Goal: Task Accomplishment & Management: Use online tool/utility

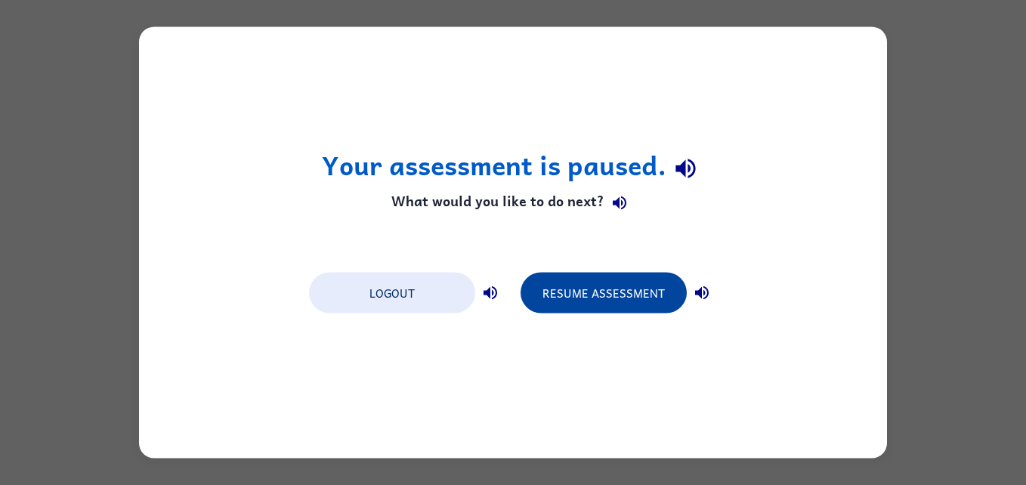
click at [636, 302] on button "Resume Assessment" at bounding box center [604, 293] width 166 height 41
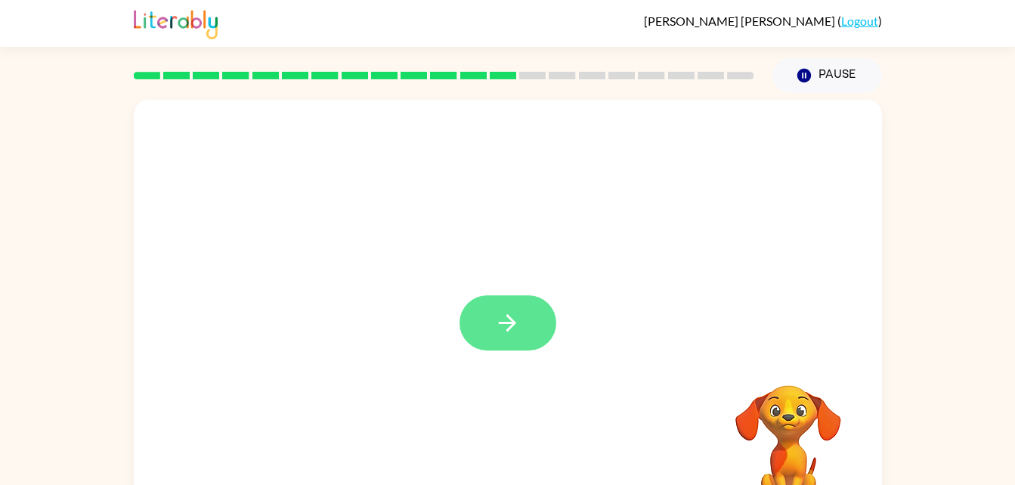
click at [524, 317] on button "button" at bounding box center [507, 322] width 97 height 55
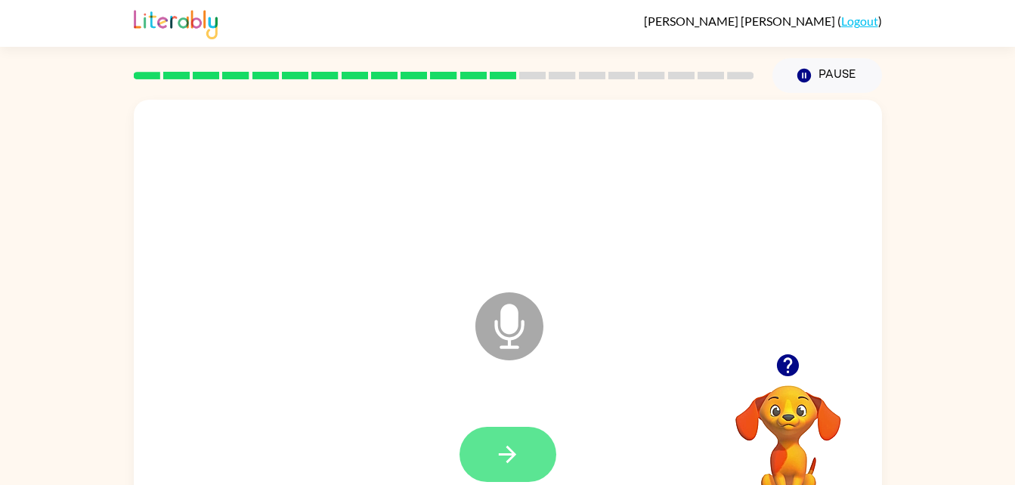
click at [506, 441] on icon "button" at bounding box center [507, 454] width 26 height 26
click at [746, 383] on div at bounding box center [788, 365] width 151 height 39
click at [771, 370] on button "button" at bounding box center [788, 365] width 39 height 39
click at [787, 354] on div "Microphone The Microphone is here when it is your turn to talk" at bounding box center [508, 316] width 748 height 432
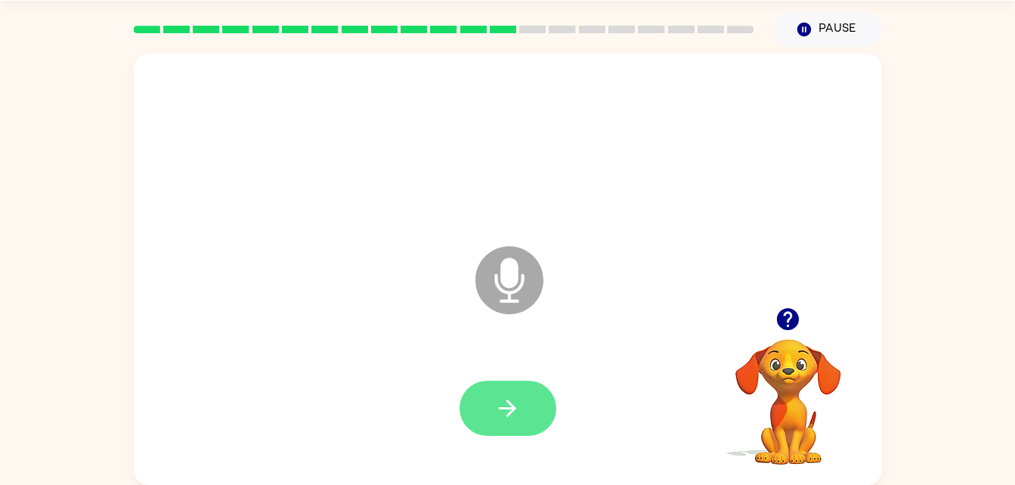
click at [528, 408] on button "button" at bounding box center [507, 408] width 97 height 55
click at [523, 420] on button "button" at bounding box center [507, 408] width 97 height 55
click at [542, 405] on button "button" at bounding box center [507, 408] width 97 height 55
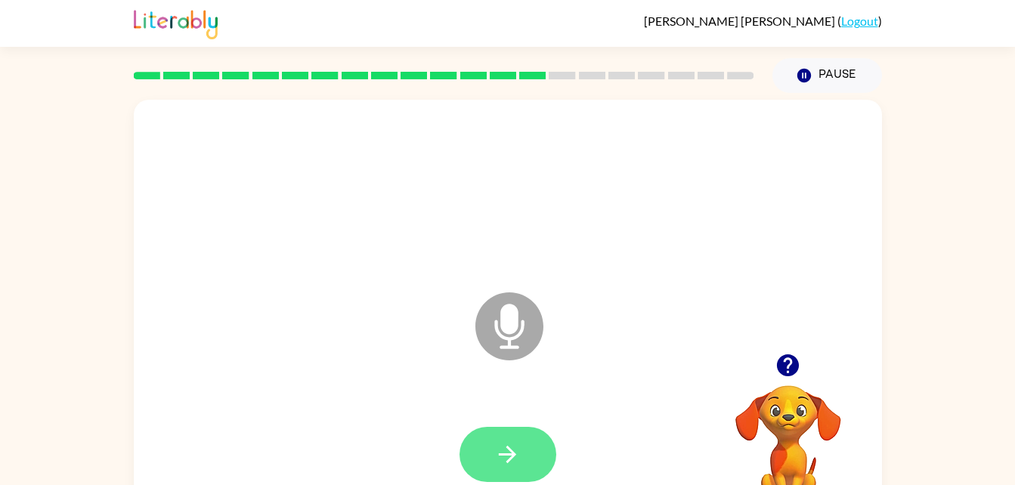
click at [523, 432] on button "button" at bounding box center [507, 454] width 97 height 55
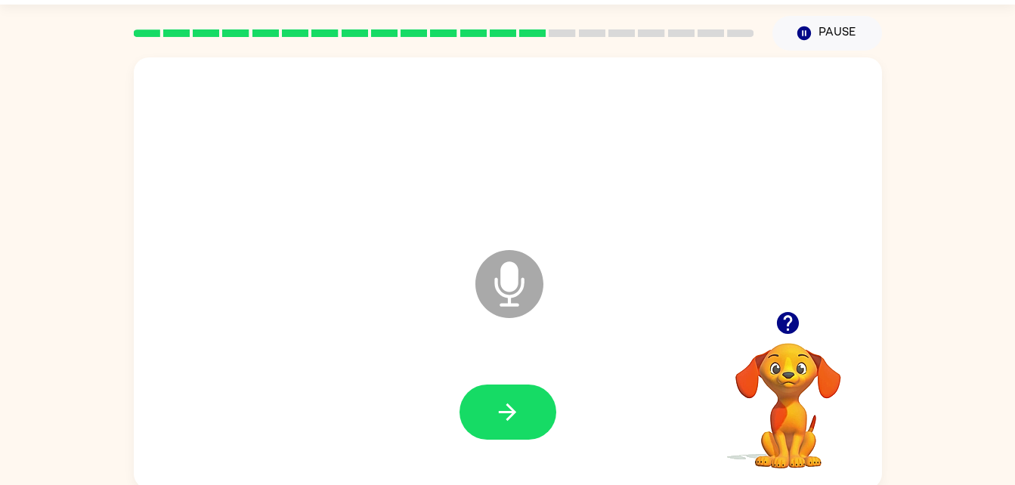
scroll to position [46, 0]
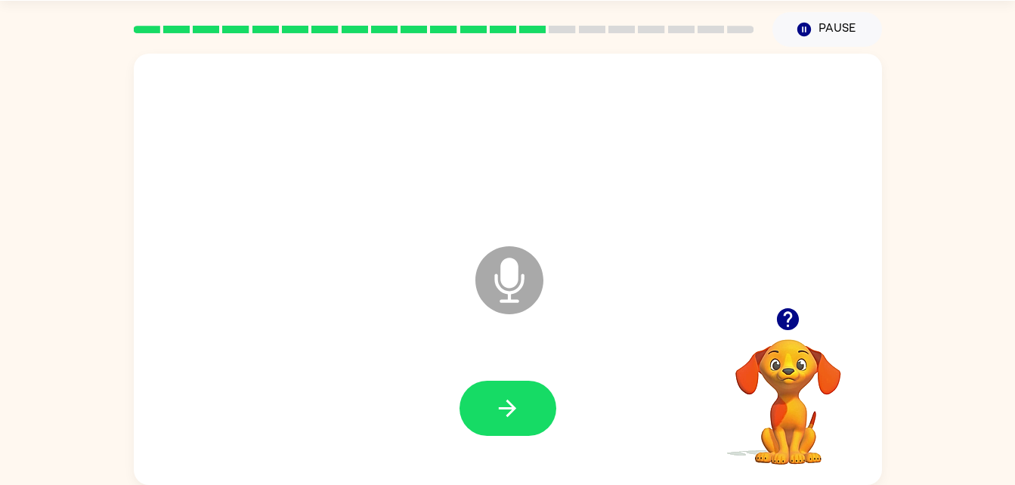
click at [481, 460] on div at bounding box center [508, 409] width 718 height 124
click at [521, 445] on div at bounding box center [508, 409] width 718 height 124
click at [540, 406] on button "button" at bounding box center [507, 408] width 97 height 55
click at [500, 422] on button "button" at bounding box center [507, 408] width 97 height 55
click at [466, 431] on div at bounding box center [507, 408] width 97 height 55
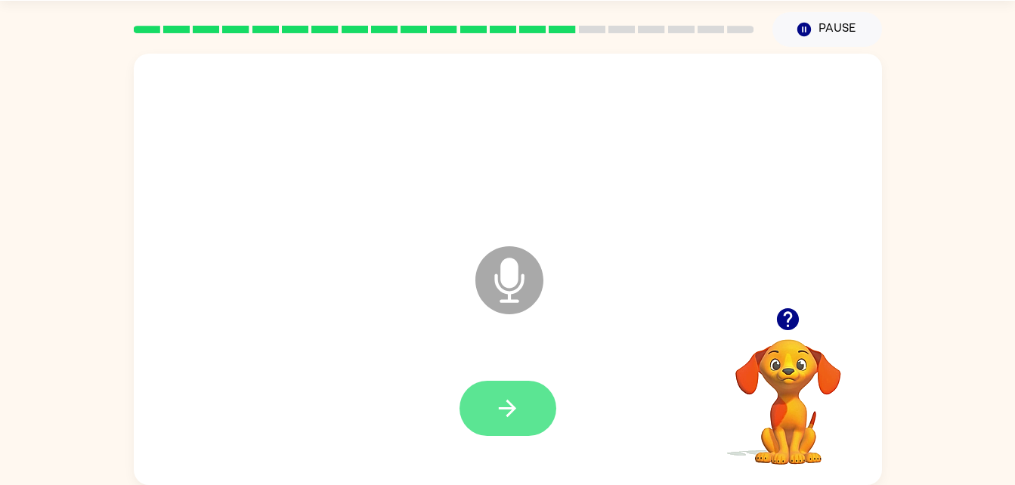
click at [485, 419] on button "button" at bounding box center [507, 408] width 97 height 55
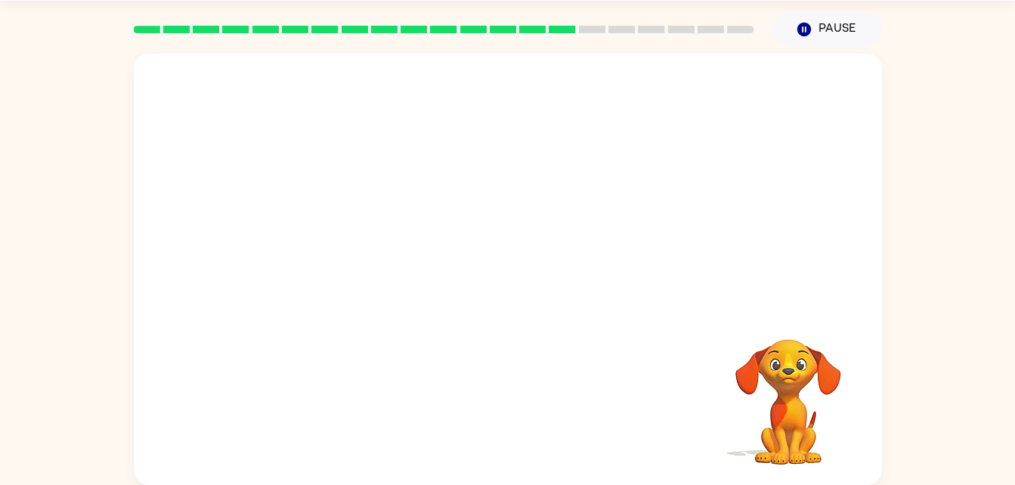
click at [794, 55] on div at bounding box center [508, 270] width 748 height 432
click at [803, 46] on button "Pause Pause" at bounding box center [827, 29] width 110 height 35
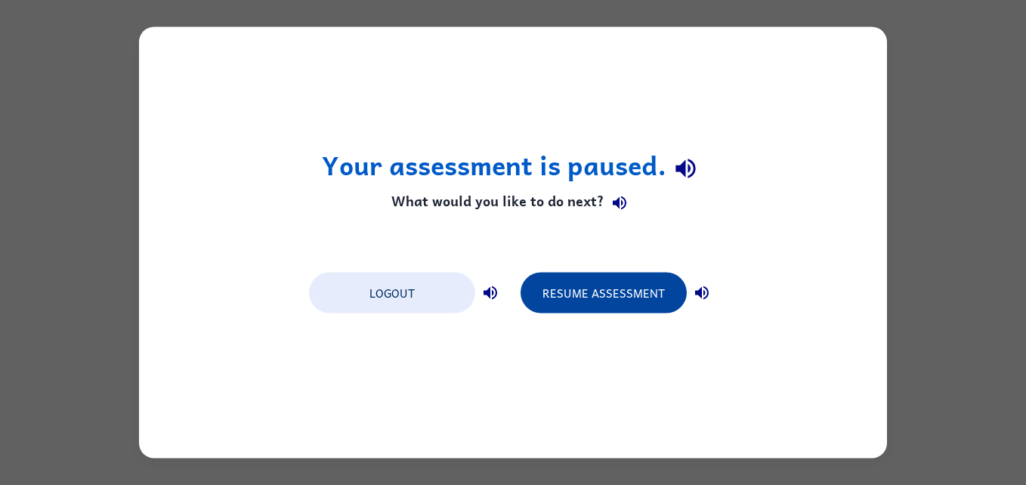
click at [620, 285] on button "Resume Assessment" at bounding box center [604, 293] width 166 height 41
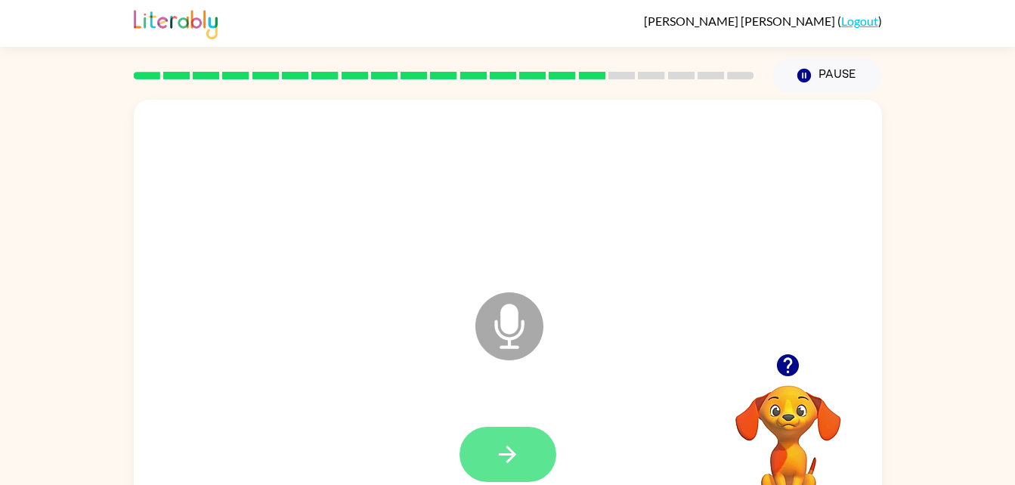
click at [507, 457] on icon "button" at bounding box center [507, 454] width 26 height 26
click at [484, 464] on button "button" at bounding box center [507, 454] width 97 height 55
click at [503, 450] on icon "button" at bounding box center [507, 454] width 26 height 26
click at [73, 51] on div "Luther Holmes ( Logout ) Pause Pause Microphone The Microphone is here when it …" at bounding box center [507, 265] width 1015 height 531
click at [472, 313] on icon "Microphone The Microphone is here when it is your turn to talk" at bounding box center [585, 345] width 227 height 113
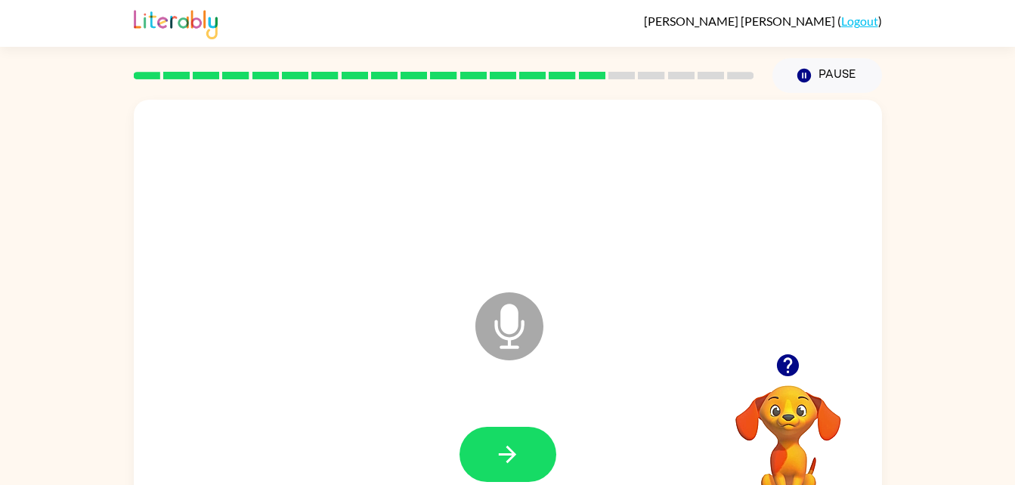
click at [64, 48] on div "Luther Holmes ( Logout ) Pause Pause Microphone The Microphone is here when it …" at bounding box center [507, 265] width 1015 height 531
click at [475, 368] on icon "Microphone The Microphone is here when it is your turn to talk" at bounding box center [585, 345] width 227 height 113
click at [502, 320] on icon "Microphone The Microphone is here when it is your turn to talk" at bounding box center [585, 345] width 227 height 113
click at [542, 397] on icon "Microphone The Microphone is here when it is your turn to talk" at bounding box center [585, 345] width 227 height 113
click at [531, 438] on button "button" at bounding box center [507, 454] width 97 height 55
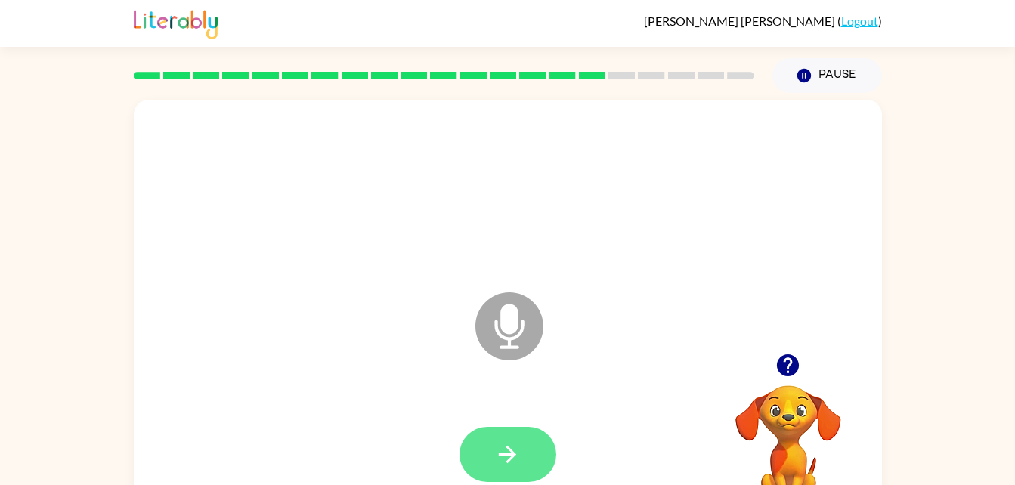
click at [521, 429] on button "button" at bounding box center [507, 454] width 97 height 55
click at [520, 451] on div at bounding box center [507, 454] width 97 height 55
click at [490, 461] on button "button" at bounding box center [507, 454] width 97 height 55
click at [531, 444] on button "button" at bounding box center [507, 454] width 97 height 55
click at [793, 367] on icon "button" at bounding box center [788, 365] width 22 height 22
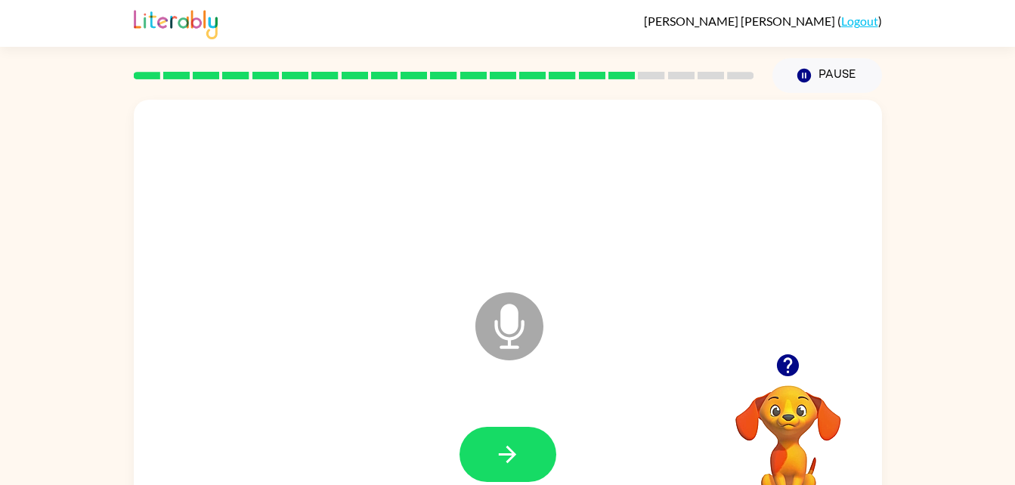
click at [785, 367] on icon "button" at bounding box center [788, 365] width 22 height 22
click at [799, 371] on icon "button" at bounding box center [788, 365] width 26 height 26
click at [511, 476] on button "button" at bounding box center [507, 454] width 97 height 55
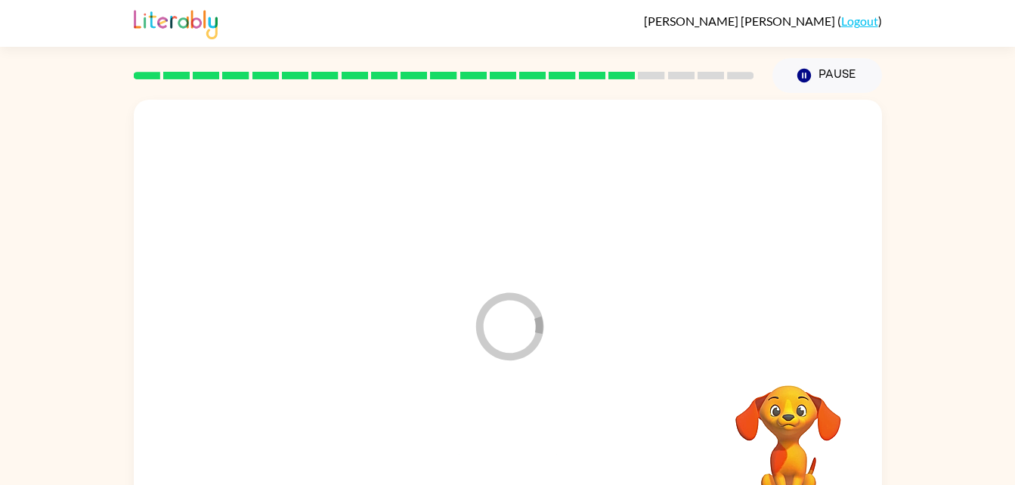
click at [531, 447] on div at bounding box center [508, 455] width 718 height 124
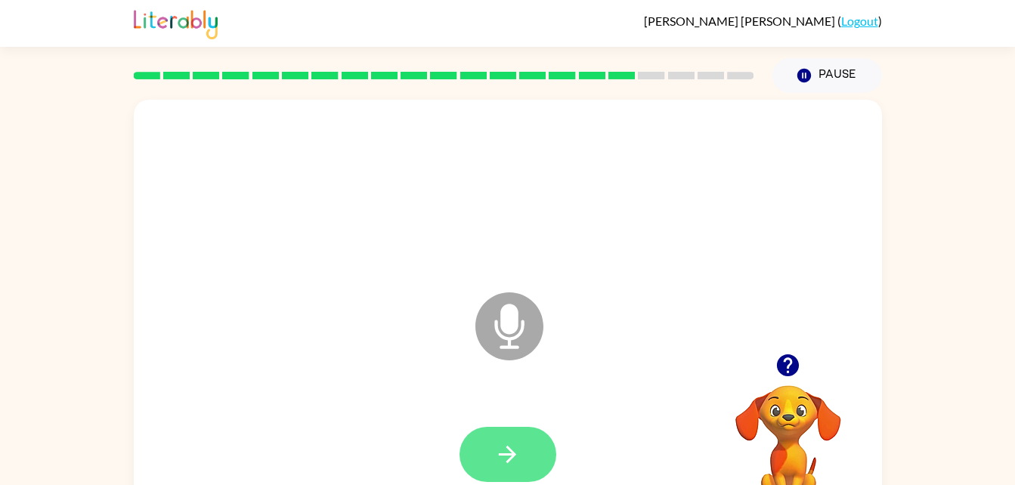
click at [507, 447] on icon "button" at bounding box center [507, 454] width 17 height 17
click at [531, 447] on button "button" at bounding box center [507, 454] width 97 height 55
click at [509, 444] on icon "button" at bounding box center [507, 454] width 26 height 26
click at [519, 438] on button "button" at bounding box center [507, 454] width 97 height 55
click at [500, 438] on button "button" at bounding box center [507, 454] width 97 height 55
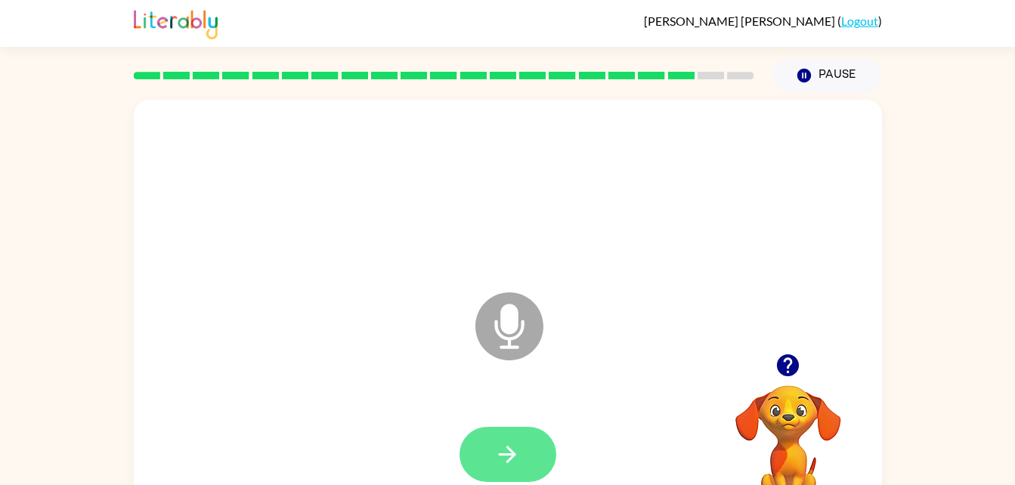
click at [523, 432] on button "button" at bounding box center [507, 454] width 97 height 55
click at [525, 446] on button "button" at bounding box center [507, 454] width 97 height 55
click at [519, 435] on button "button" at bounding box center [507, 454] width 97 height 55
click at [498, 463] on icon "button" at bounding box center [507, 454] width 26 height 26
click at [488, 462] on button "button" at bounding box center [507, 454] width 97 height 55
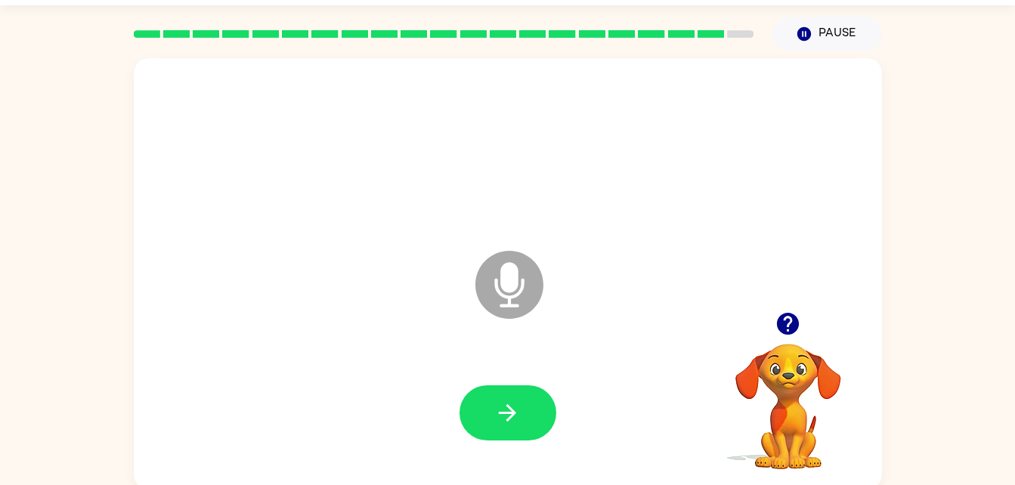
scroll to position [46, 0]
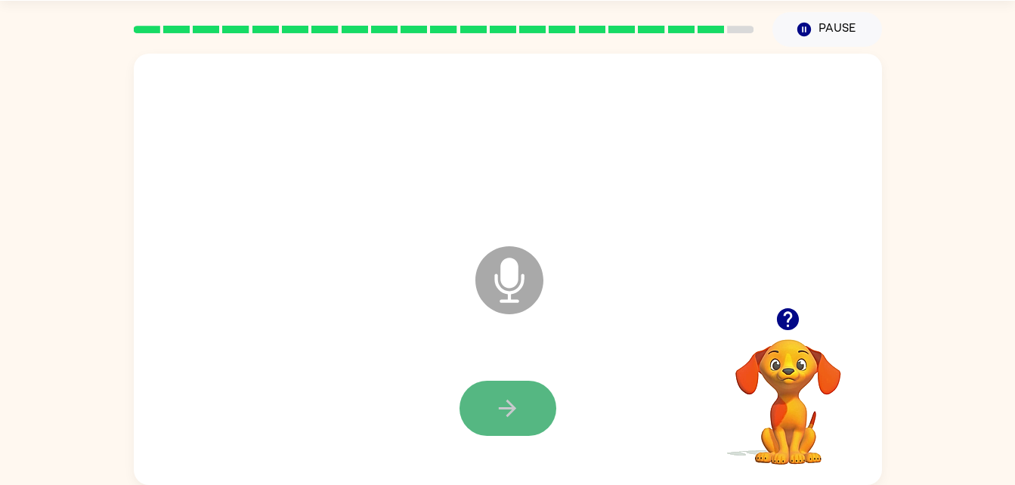
click at [526, 403] on button "button" at bounding box center [507, 408] width 97 height 55
click at [518, 382] on button "button" at bounding box center [507, 408] width 97 height 55
click at [780, 306] on icon "button" at bounding box center [788, 319] width 26 height 26
click at [523, 408] on button "button" at bounding box center [507, 408] width 97 height 55
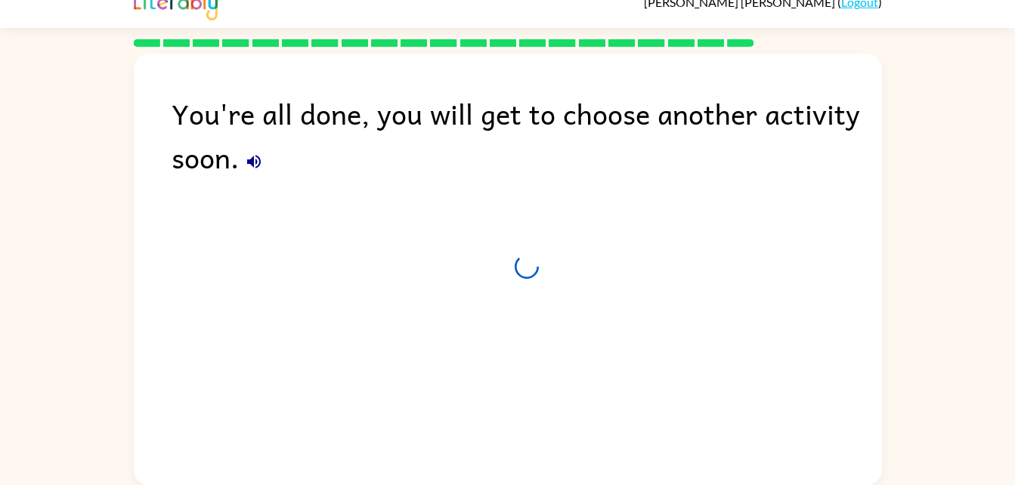
scroll to position [19, 0]
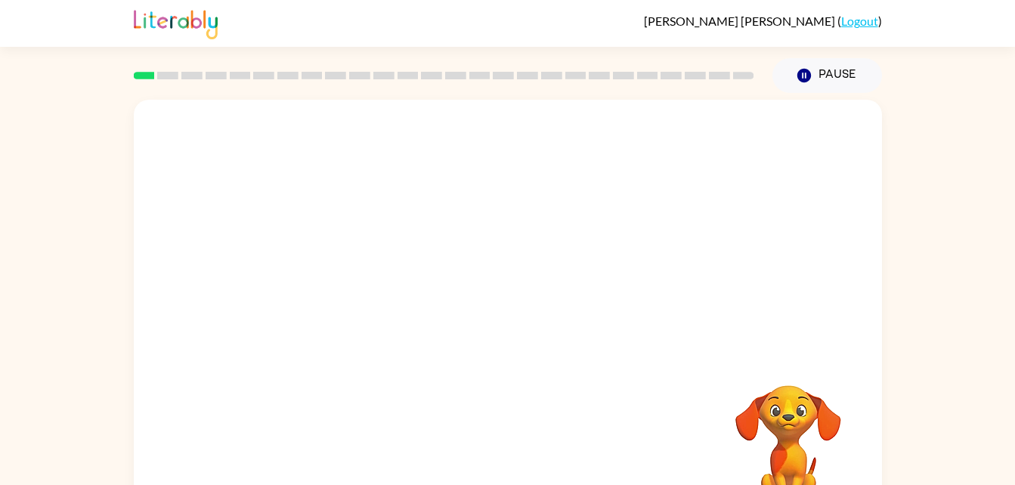
click at [947, 135] on div "Your browser must support playing .mp4 files to use Literably. Please try using…" at bounding box center [507, 312] width 1015 height 438
click at [177, 70] on div at bounding box center [444, 75] width 639 height 53
click at [163, 72] on icon at bounding box center [167, 76] width 21 height 8
click at [503, 333] on icon "button" at bounding box center [507, 323] width 26 height 26
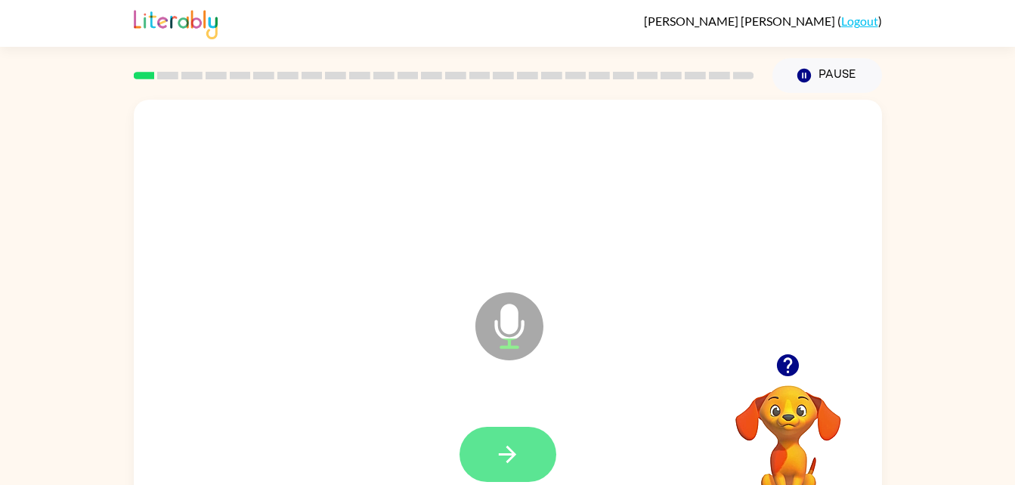
click at [530, 439] on button "button" at bounding box center [507, 454] width 97 height 55
click at [520, 449] on icon "button" at bounding box center [507, 454] width 26 height 26
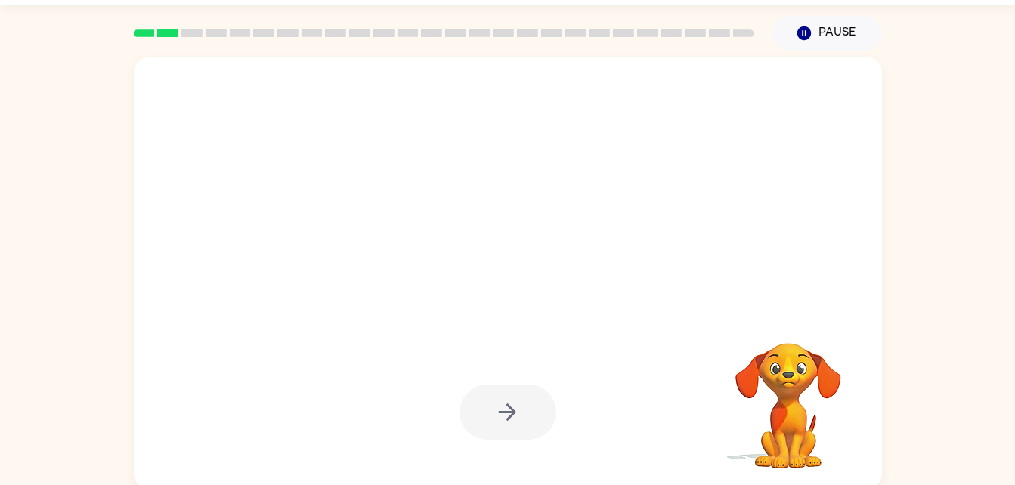
scroll to position [46, 0]
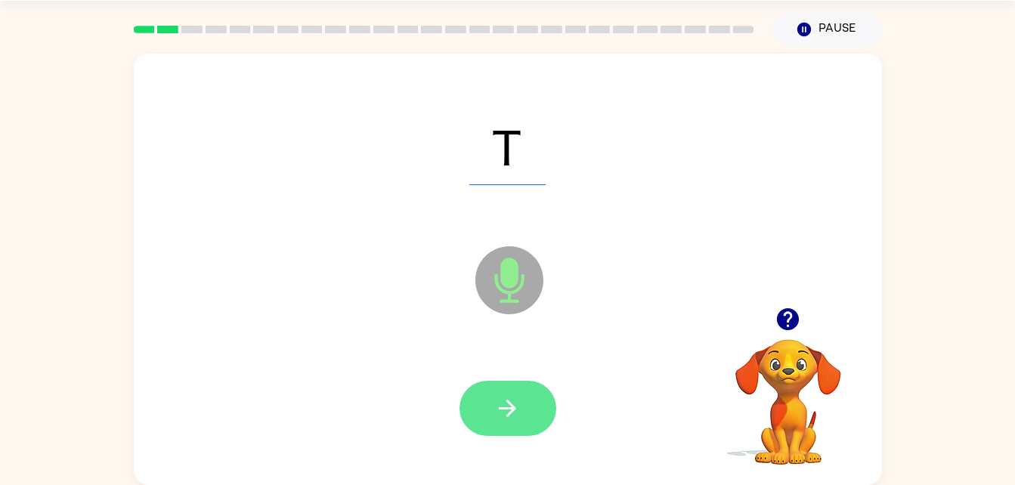
click at [518, 416] on icon "button" at bounding box center [507, 408] width 26 height 26
click at [515, 389] on button "button" at bounding box center [507, 408] width 97 height 55
click at [517, 404] on icon "button" at bounding box center [507, 408] width 26 height 26
click at [541, 397] on button "button" at bounding box center [507, 408] width 97 height 55
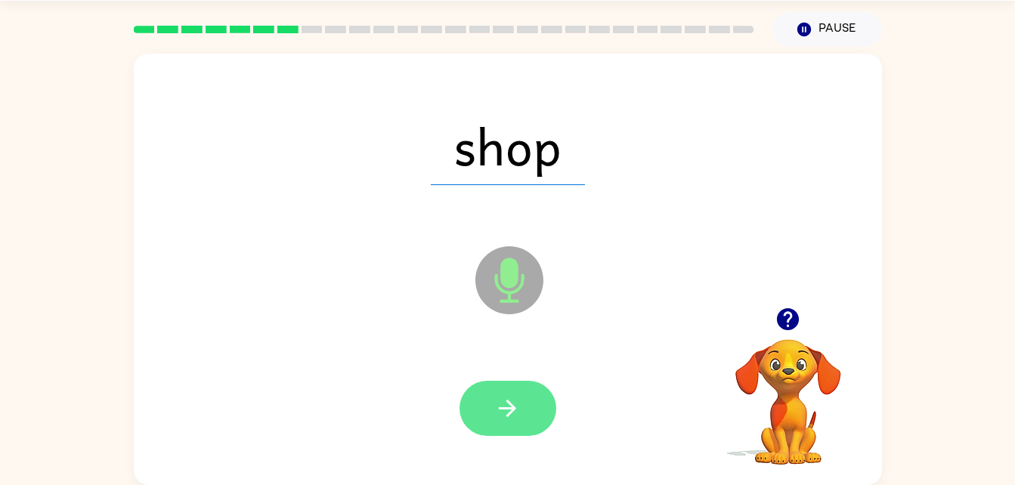
click at [500, 415] on icon "button" at bounding box center [507, 408] width 26 height 26
click at [500, 412] on icon "button" at bounding box center [507, 408] width 26 height 26
click at [534, 424] on button "button" at bounding box center [507, 408] width 97 height 55
click at [503, 432] on button "button" at bounding box center [507, 408] width 97 height 55
click at [517, 407] on icon "button" at bounding box center [507, 408] width 26 height 26
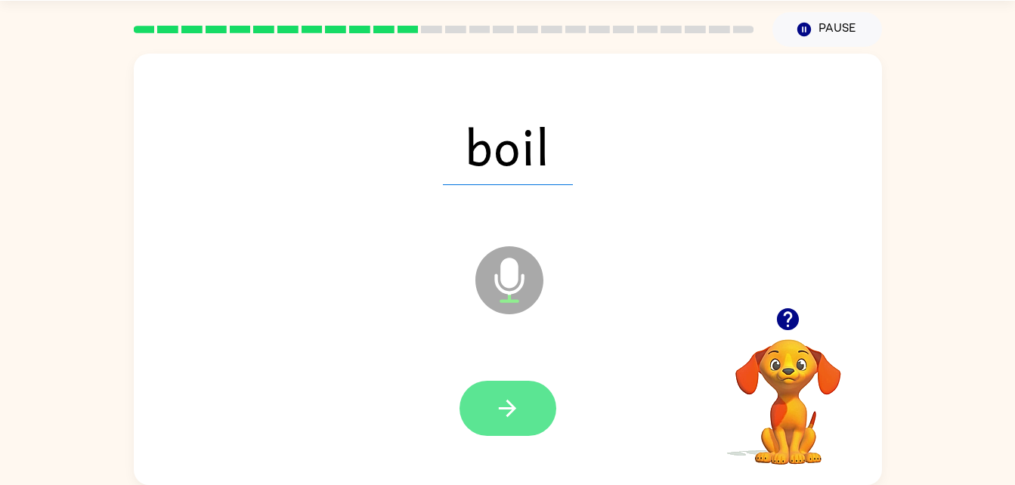
click at [516, 393] on button "button" at bounding box center [507, 408] width 97 height 55
click at [524, 396] on button "button" at bounding box center [507, 408] width 97 height 55
click at [510, 402] on icon "button" at bounding box center [507, 408] width 26 height 26
click at [500, 405] on icon "button" at bounding box center [507, 408] width 26 height 26
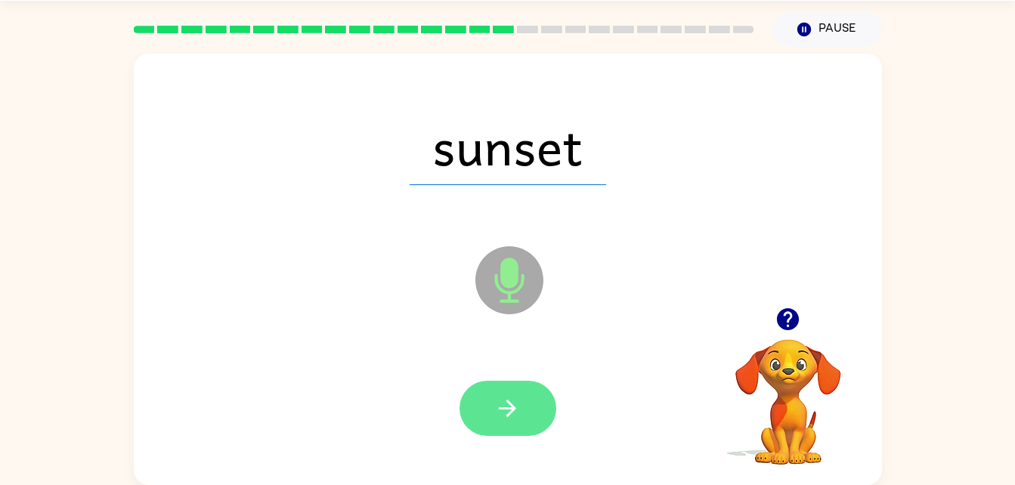
click at [528, 410] on button "button" at bounding box center [507, 408] width 97 height 55
click at [508, 433] on button "button" at bounding box center [507, 408] width 97 height 55
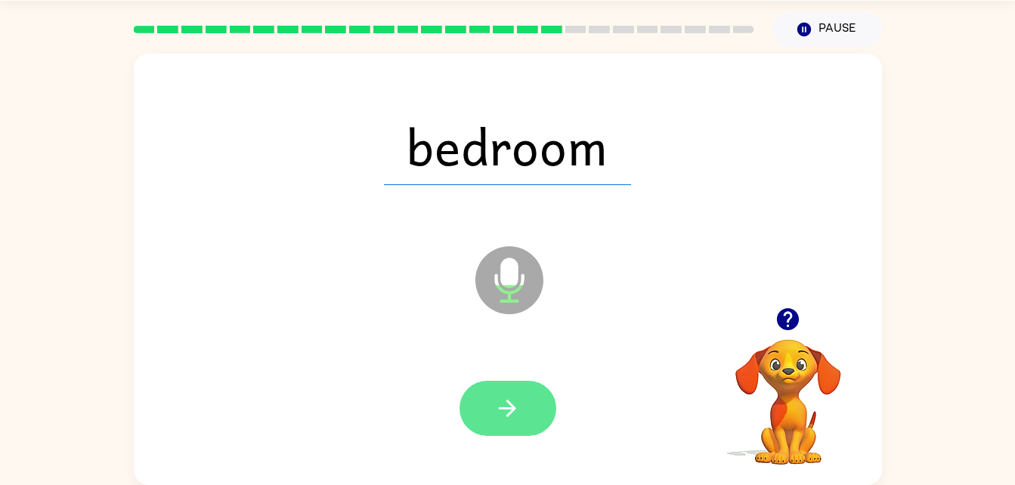
click at [519, 387] on button "button" at bounding box center [507, 408] width 97 height 55
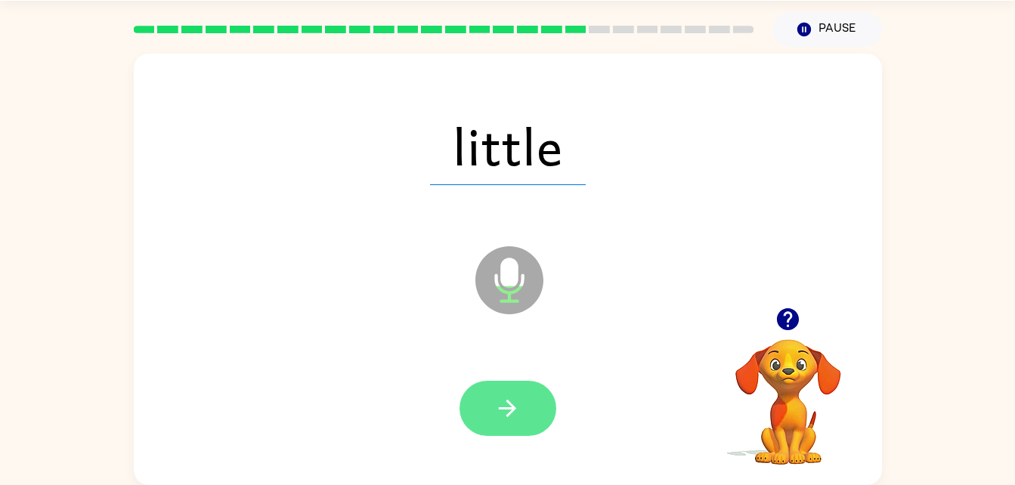
click at [498, 421] on icon "button" at bounding box center [507, 408] width 26 height 26
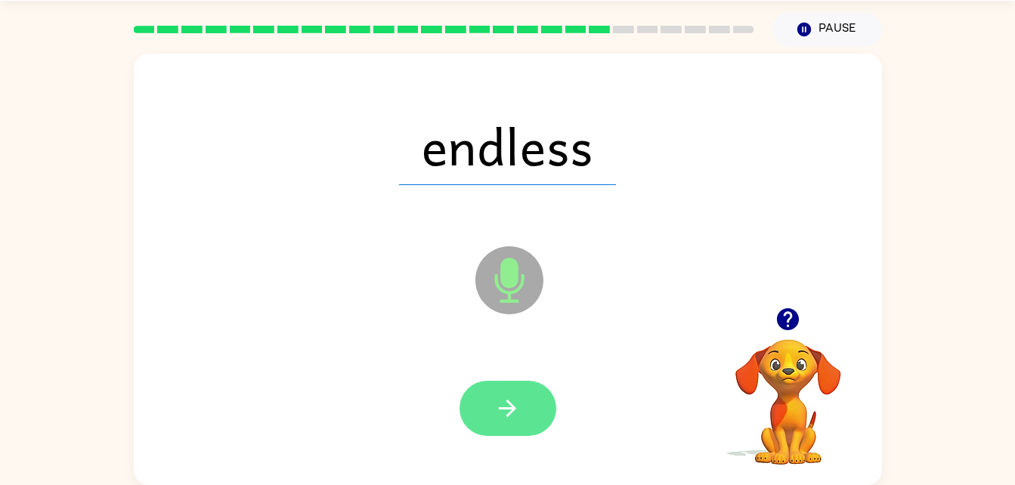
click at [518, 401] on icon "button" at bounding box center [507, 408] width 26 height 26
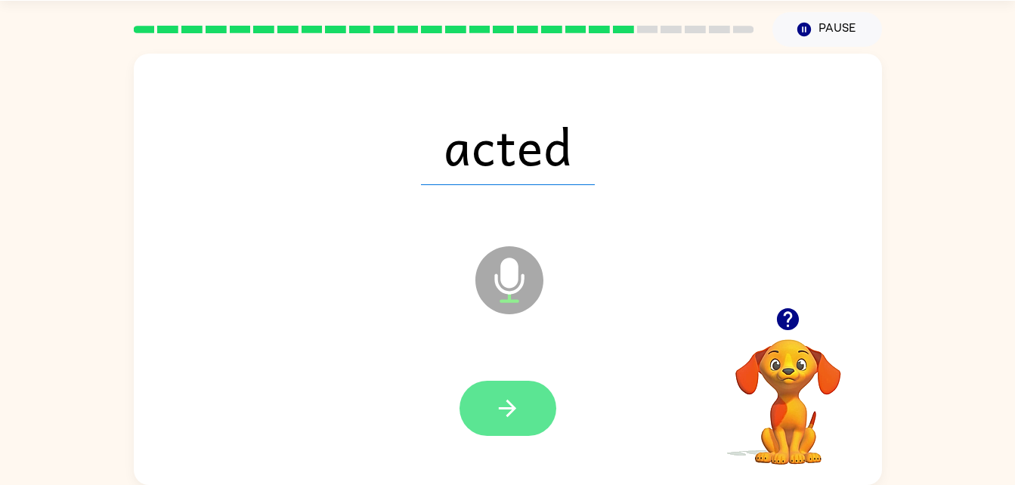
click at [506, 421] on icon "button" at bounding box center [507, 408] width 26 height 26
click at [523, 422] on button "button" at bounding box center [507, 408] width 97 height 55
click at [513, 418] on icon "button" at bounding box center [507, 408] width 26 height 26
click at [522, 413] on button "button" at bounding box center [507, 408] width 97 height 55
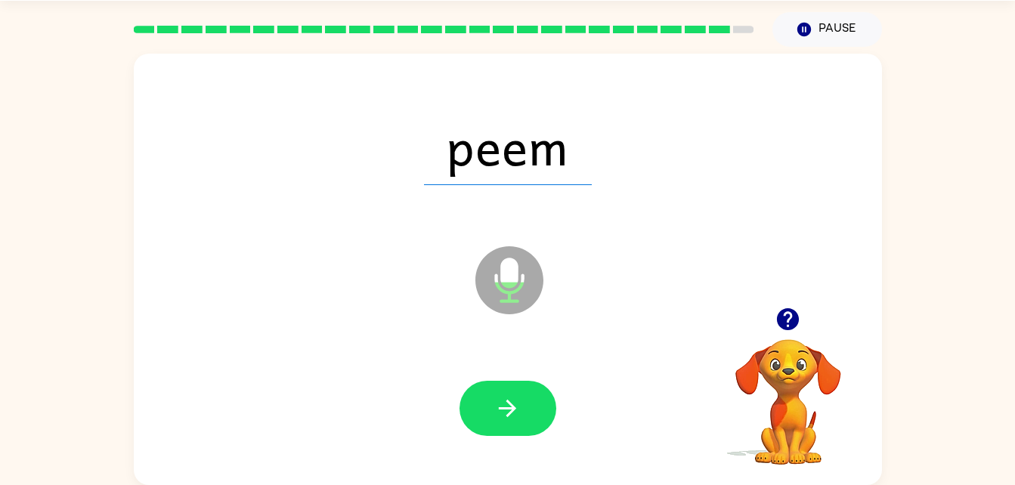
click at [501, 450] on div at bounding box center [508, 409] width 718 height 124
click at [498, 453] on div at bounding box center [508, 409] width 718 height 124
click at [503, 419] on icon "button" at bounding box center [507, 408] width 26 height 26
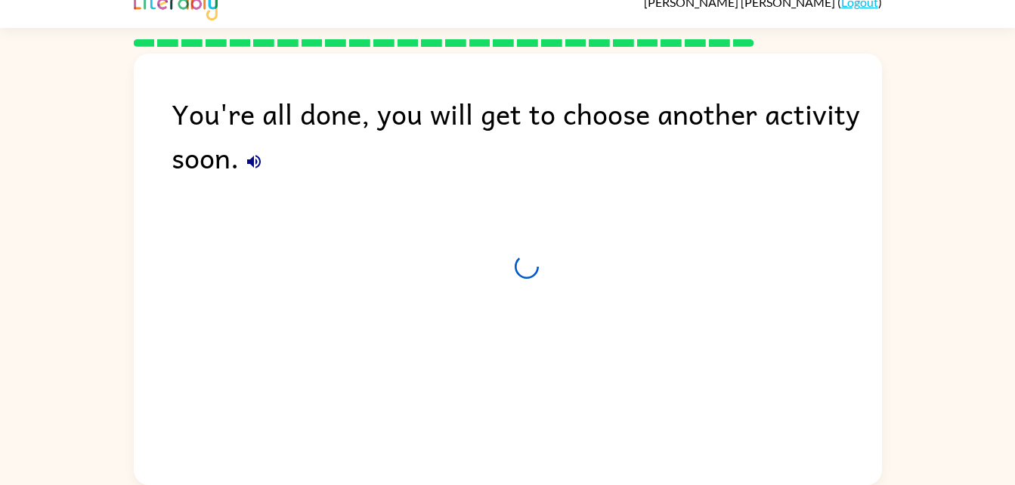
scroll to position [19, 0]
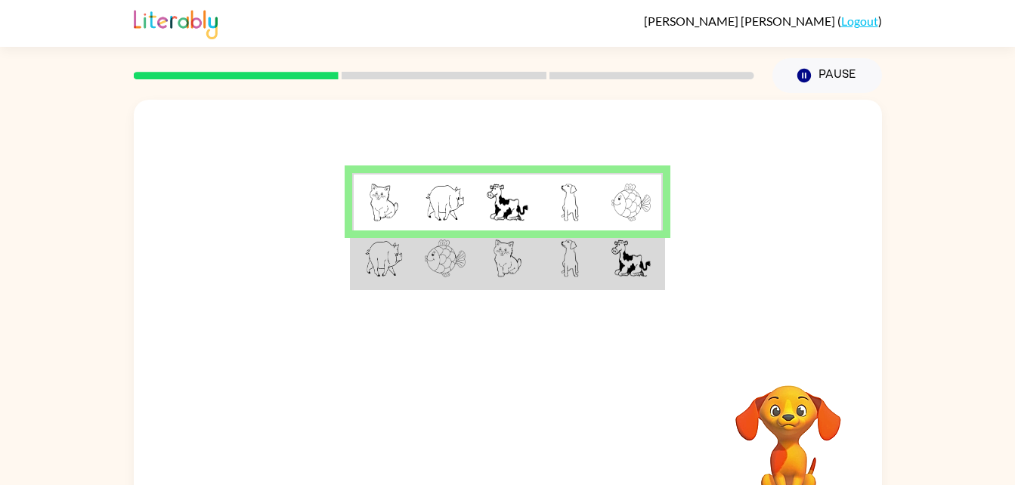
click at [515, 180] on td at bounding box center [507, 202] width 62 height 58
click at [599, 279] on td at bounding box center [570, 260] width 62 height 58
click at [608, 194] on td at bounding box center [632, 202] width 62 height 58
click at [790, 448] on video "Your browser must support playing .mp4 files to use Literably. Please try using…" at bounding box center [788, 437] width 151 height 151
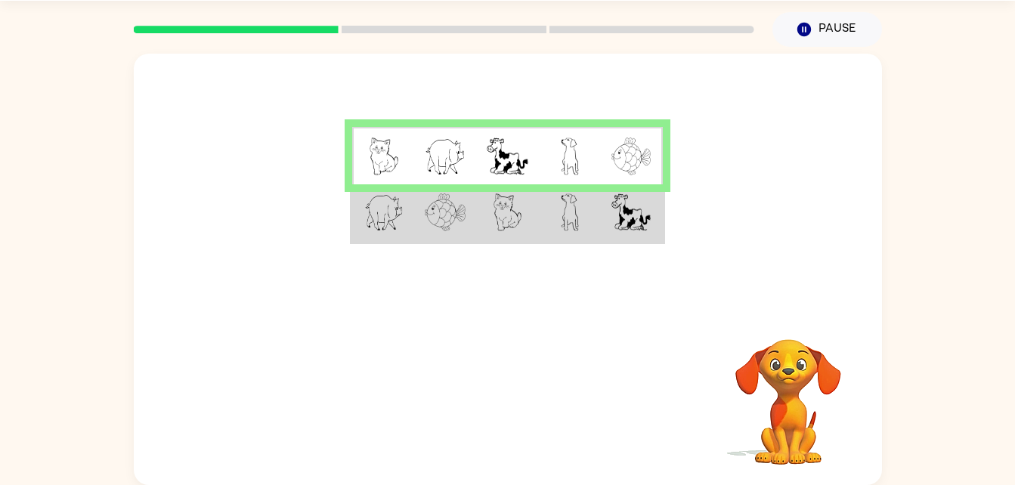
click at [199, 86] on div at bounding box center [508, 181] width 748 height 254
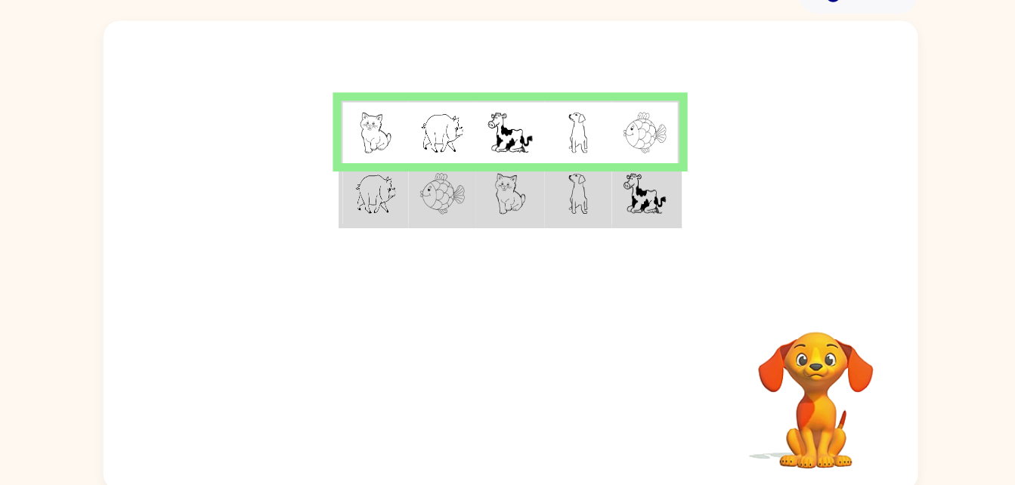
click at [604, 235] on td at bounding box center [632, 213] width 62 height 58
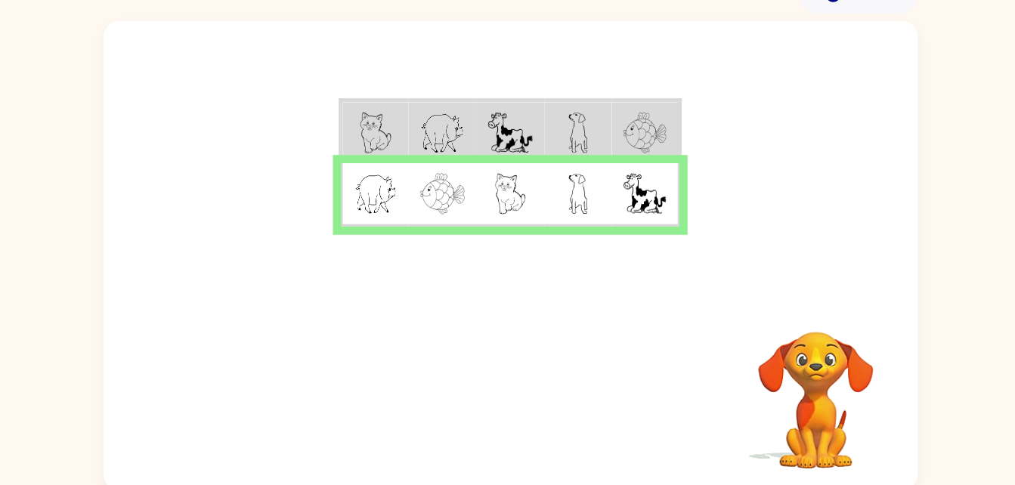
click at [236, 161] on div at bounding box center [508, 181] width 748 height 254
click at [656, 281] on div at bounding box center [508, 181] width 748 height 254
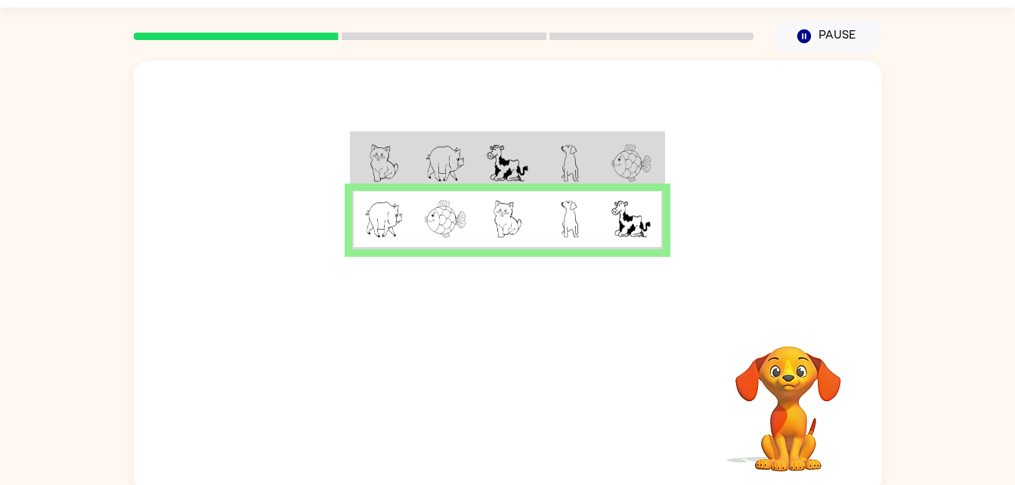
scroll to position [44, 0]
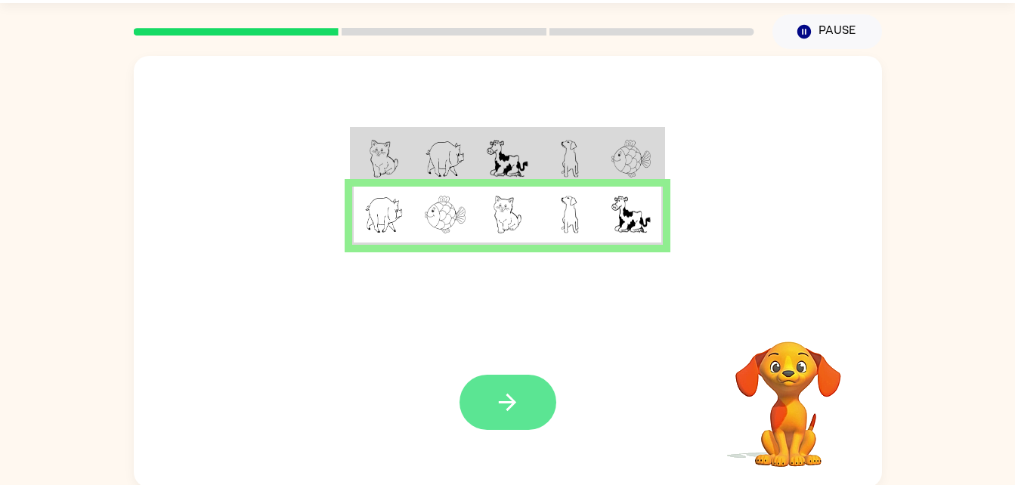
click at [504, 404] on icon "button" at bounding box center [507, 402] width 17 height 17
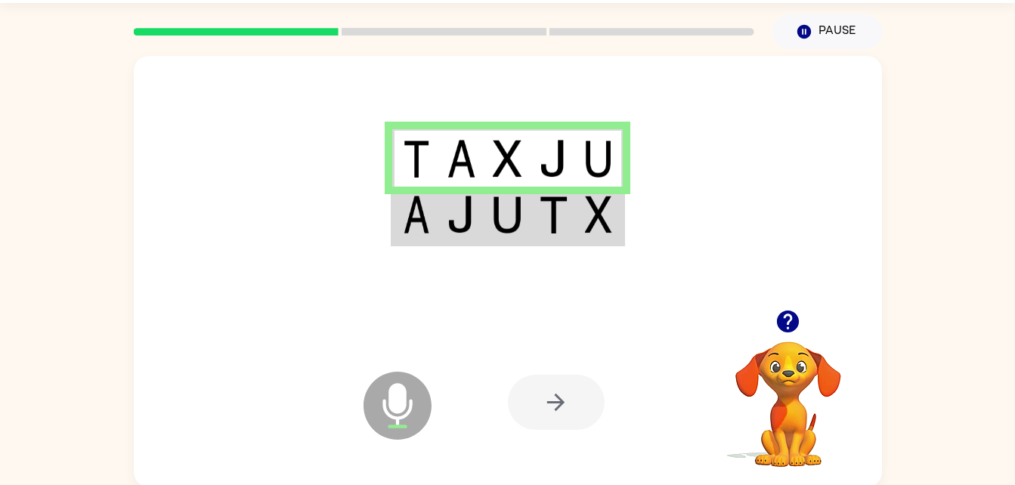
click at [495, 180] on td at bounding box center [507, 158] width 46 height 58
click at [470, 201] on img at bounding box center [461, 215] width 29 height 38
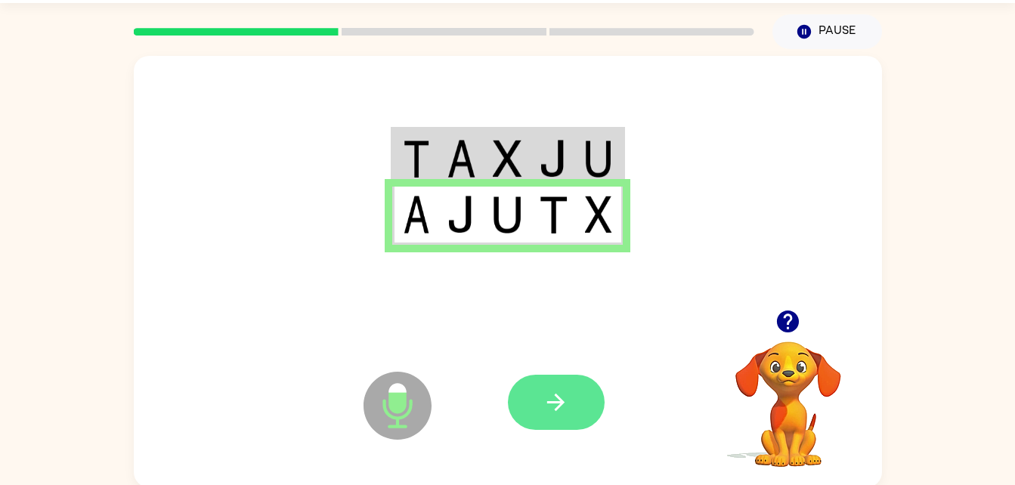
click at [543, 418] on button "button" at bounding box center [556, 402] width 97 height 55
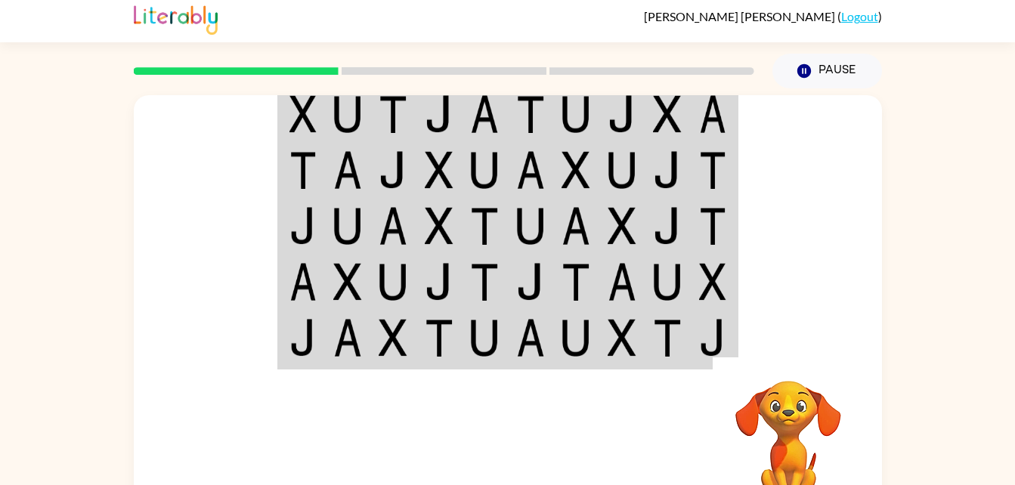
scroll to position [0, 0]
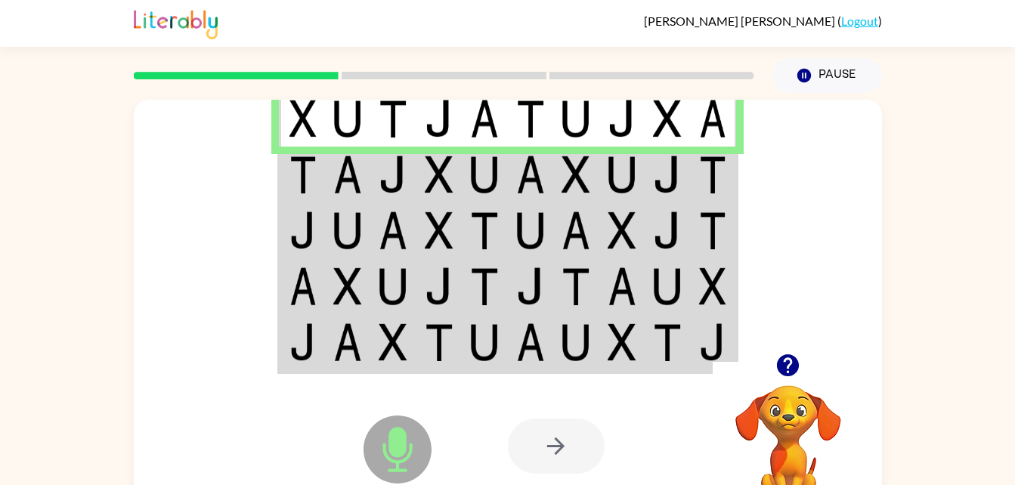
click at [568, 444] on div at bounding box center [556, 446] width 97 height 55
click at [569, 444] on div at bounding box center [556, 446] width 97 height 55
click at [576, 461] on div at bounding box center [556, 446] width 97 height 55
click at [556, 429] on div at bounding box center [556, 446] width 97 height 55
click at [568, 456] on div at bounding box center [556, 446] width 97 height 55
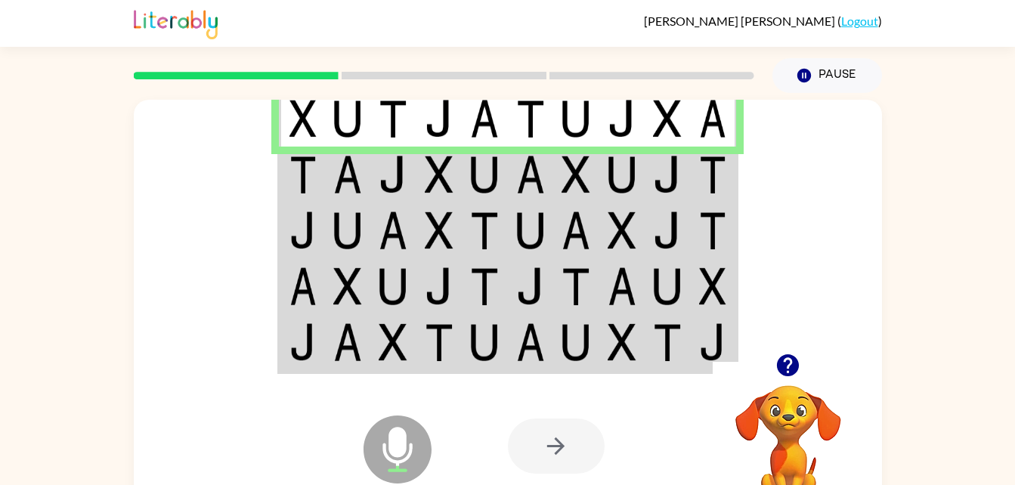
click at [572, 460] on div at bounding box center [556, 446] width 97 height 55
click at [592, 156] on td at bounding box center [576, 175] width 46 height 56
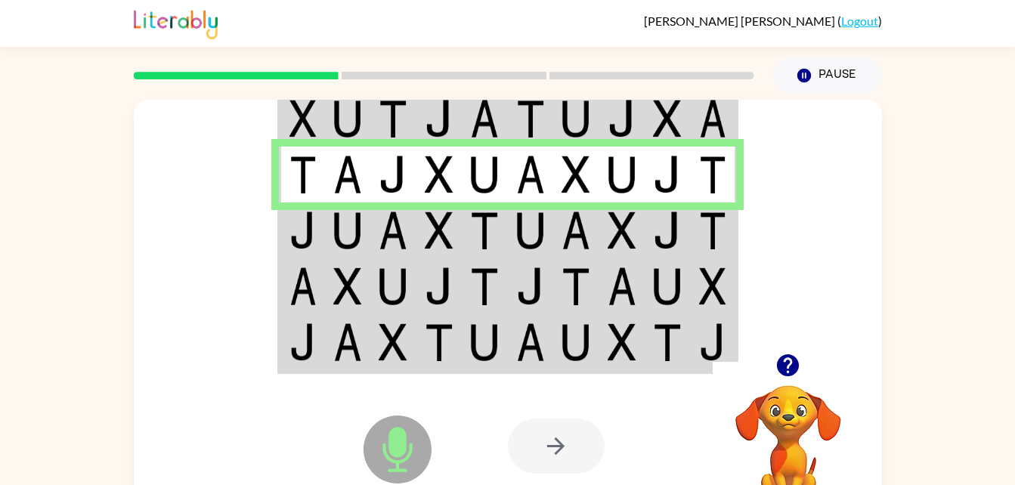
click at [328, 224] on td at bounding box center [348, 231] width 46 height 56
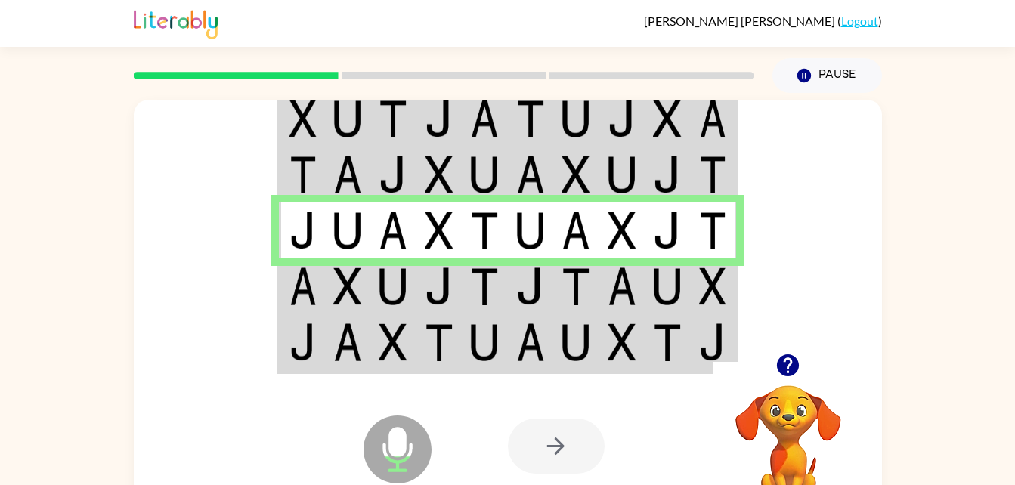
click at [660, 305] on img at bounding box center [667, 287] width 29 height 38
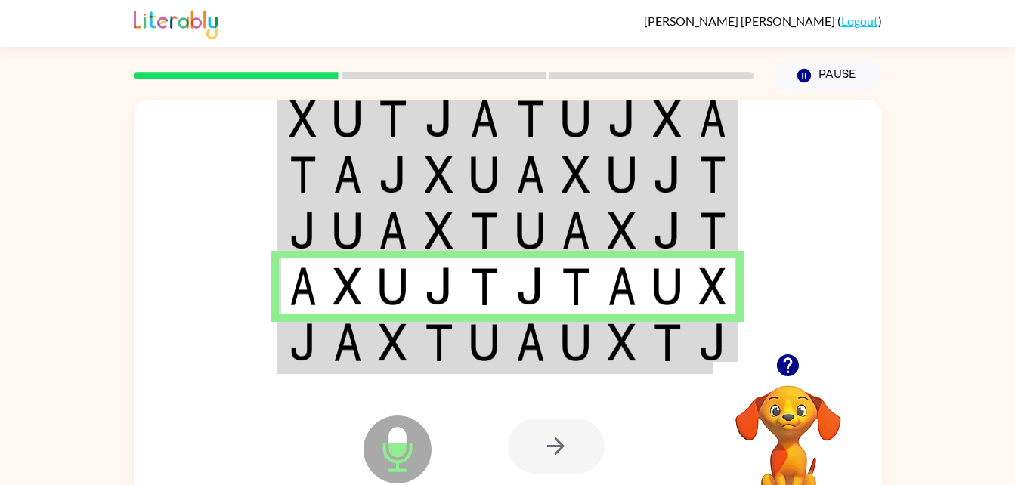
click at [436, 329] on img at bounding box center [439, 342] width 29 height 38
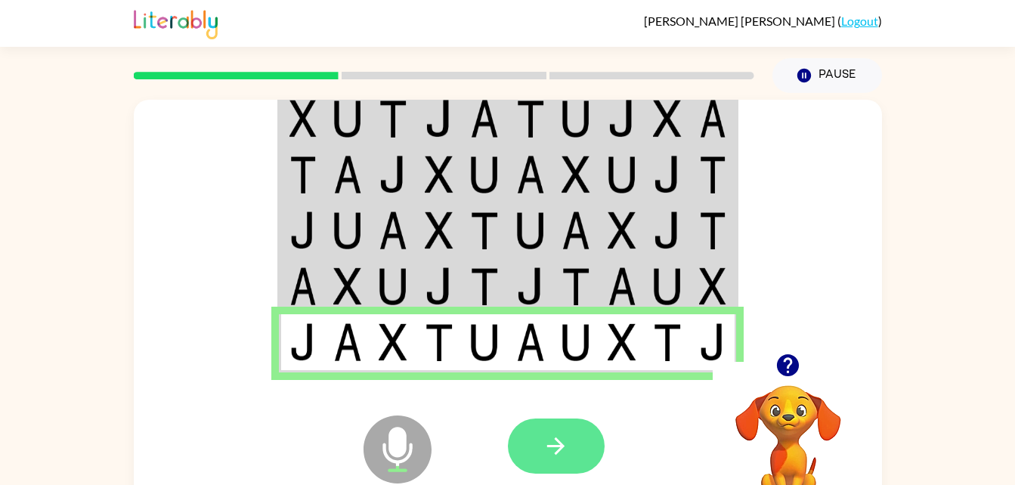
click at [532, 446] on button "button" at bounding box center [556, 446] width 97 height 55
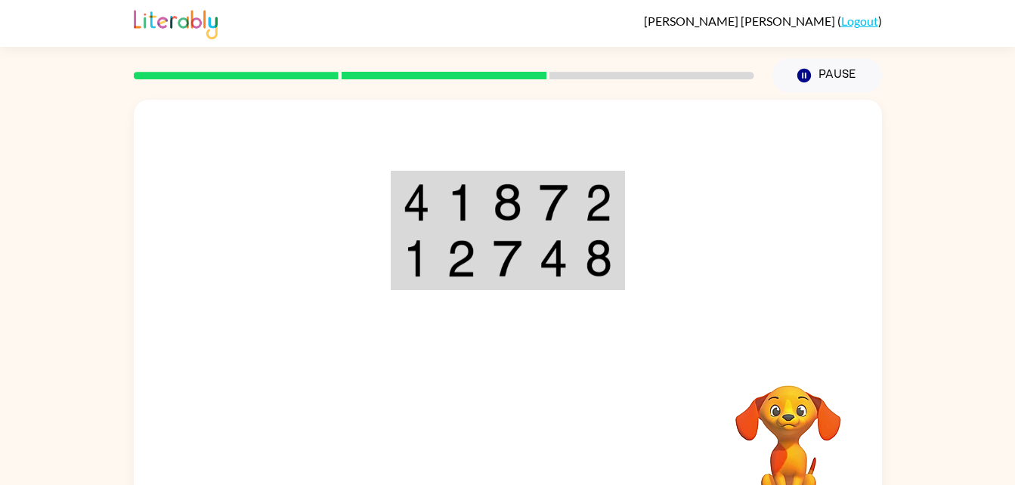
click at [517, 188] on img at bounding box center [507, 203] width 29 height 38
click at [467, 191] on img at bounding box center [461, 203] width 29 height 38
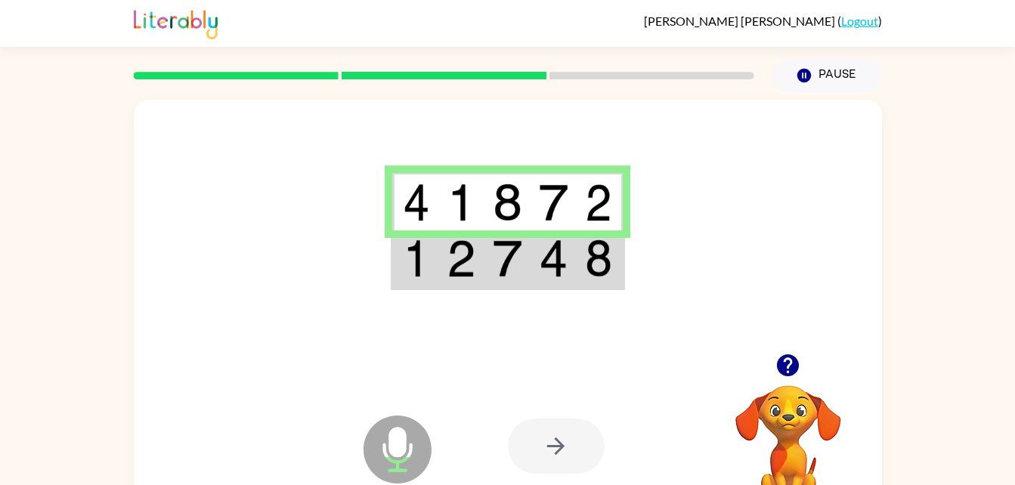
click at [500, 286] on td at bounding box center [507, 260] width 46 height 58
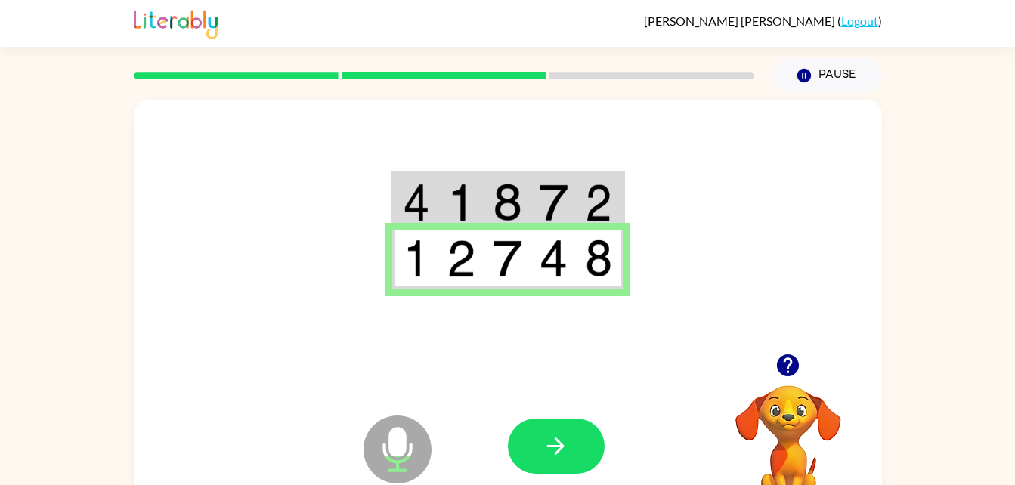
click at [593, 469] on div at bounding box center [556, 446] width 97 height 55
click at [550, 425] on button "button" at bounding box center [556, 446] width 97 height 55
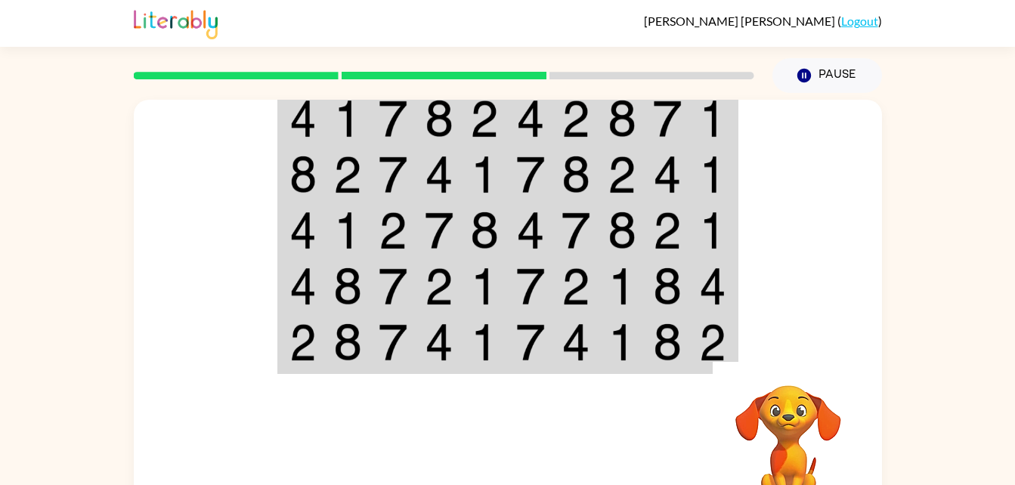
click at [616, 130] on img at bounding box center [622, 119] width 29 height 38
click at [630, 112] on img at bounding box center [622, 119] width 29 height 38
click at [456, 130] on td at bounding box center [439, 118] width 46 height 58
click at [429, 131] on img at bounding box center [439, 119] width 29 height 38
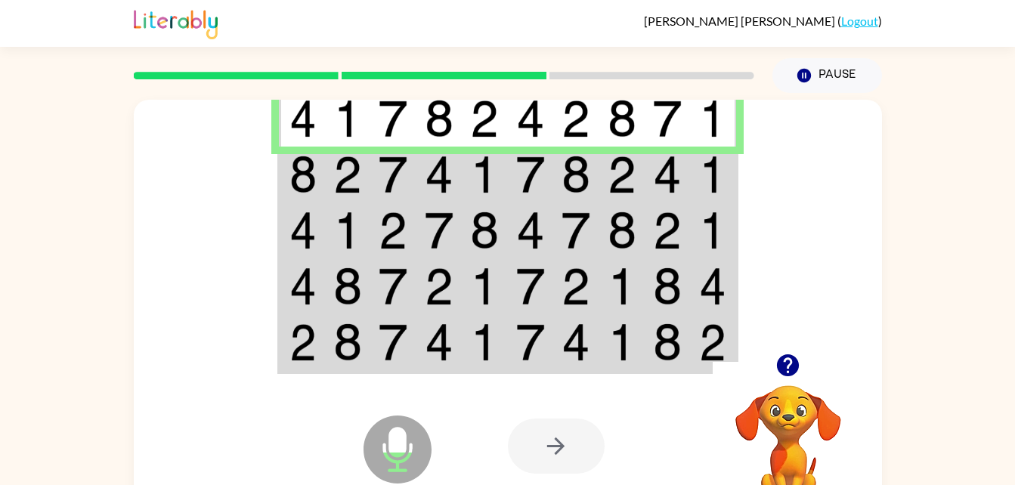
click at [448, 116] on img at bounding box center [439, 119] width 29 height 38
click at [365, 157] on td at bounding box center [348, 175] width 46 height 56
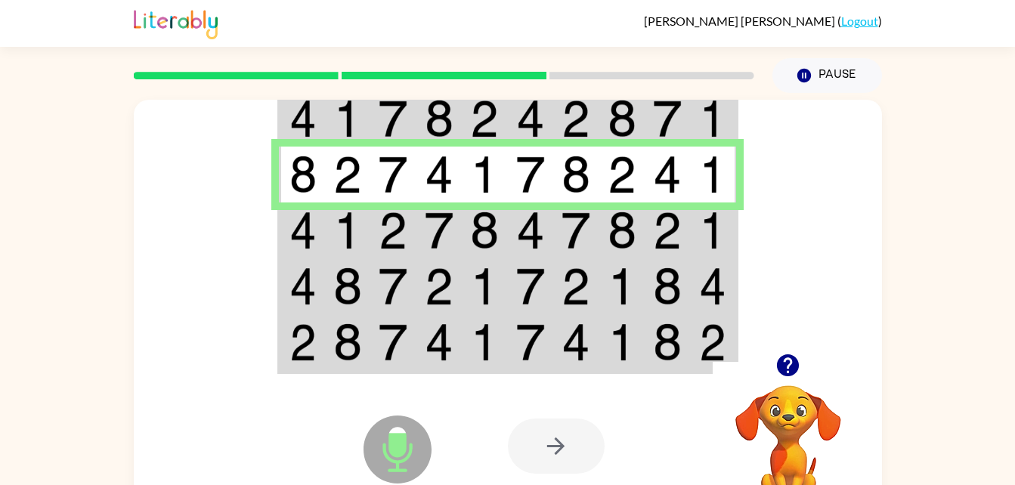
click at [270, 231] on div at bounding box center [508, 227] width 748 height 254
click at [296, 245] on img at bounding box center [302, 231] width 27 height 38
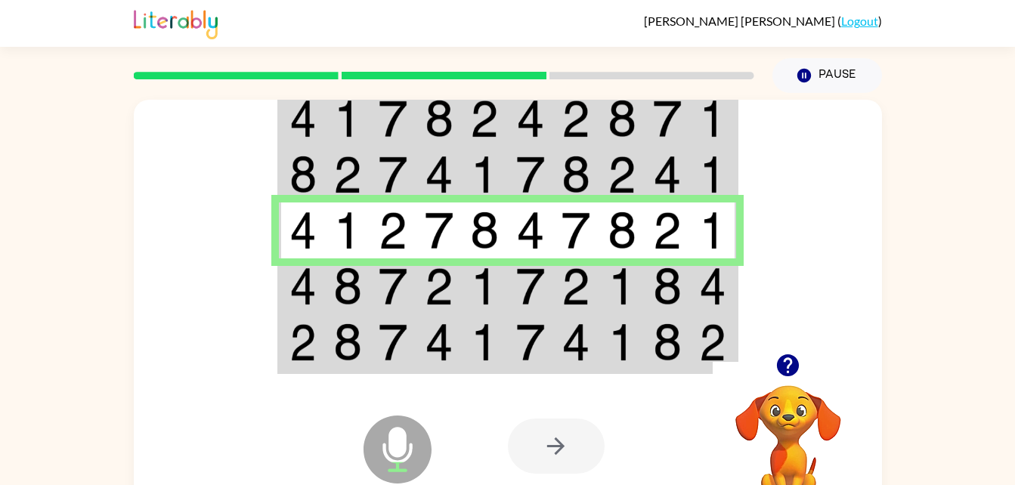
click at [631, 279] on img at bounding box center [622, 287] width 29 height 38
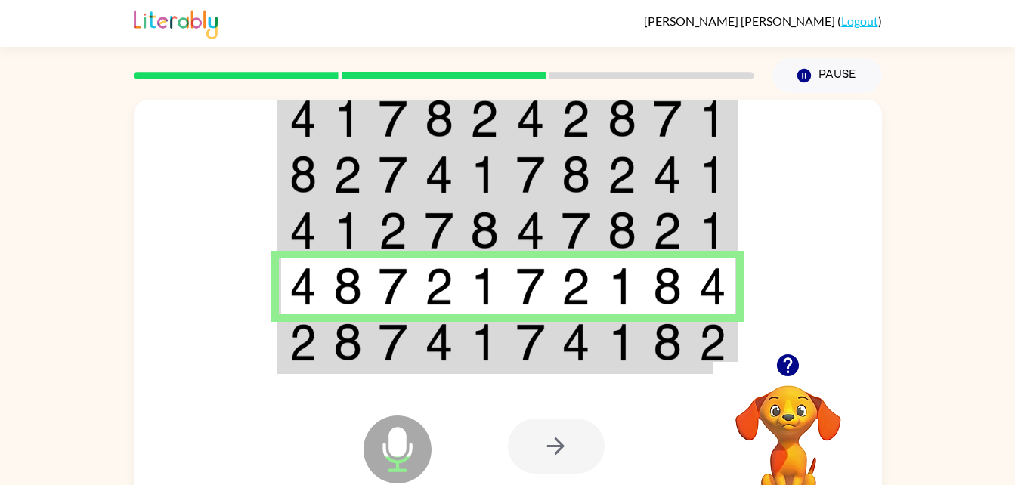
click at [422, 349] on td at bounding box center [439, 343] width 46 height 58
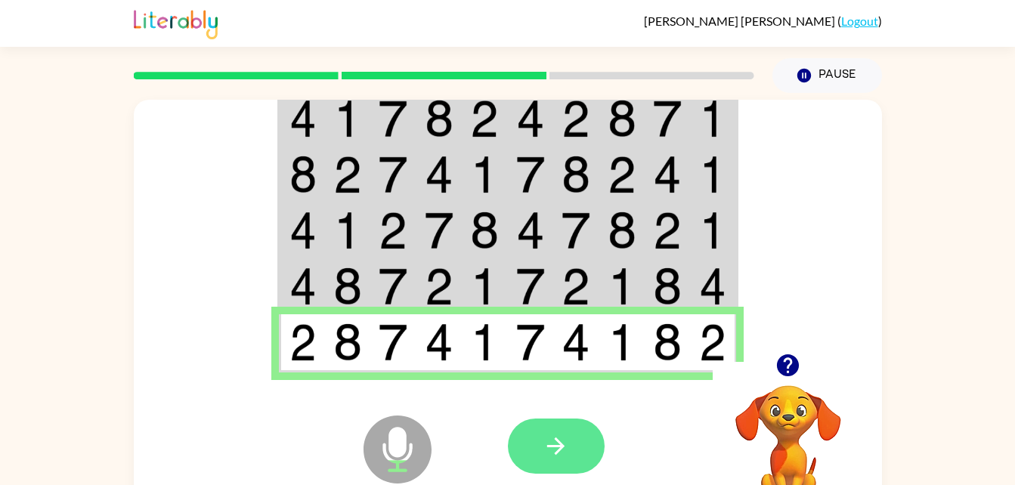
click at [530, 444] on button "button" at bounding box center [556, 446] width 97 height 55
